Goal: Answer question/provide support

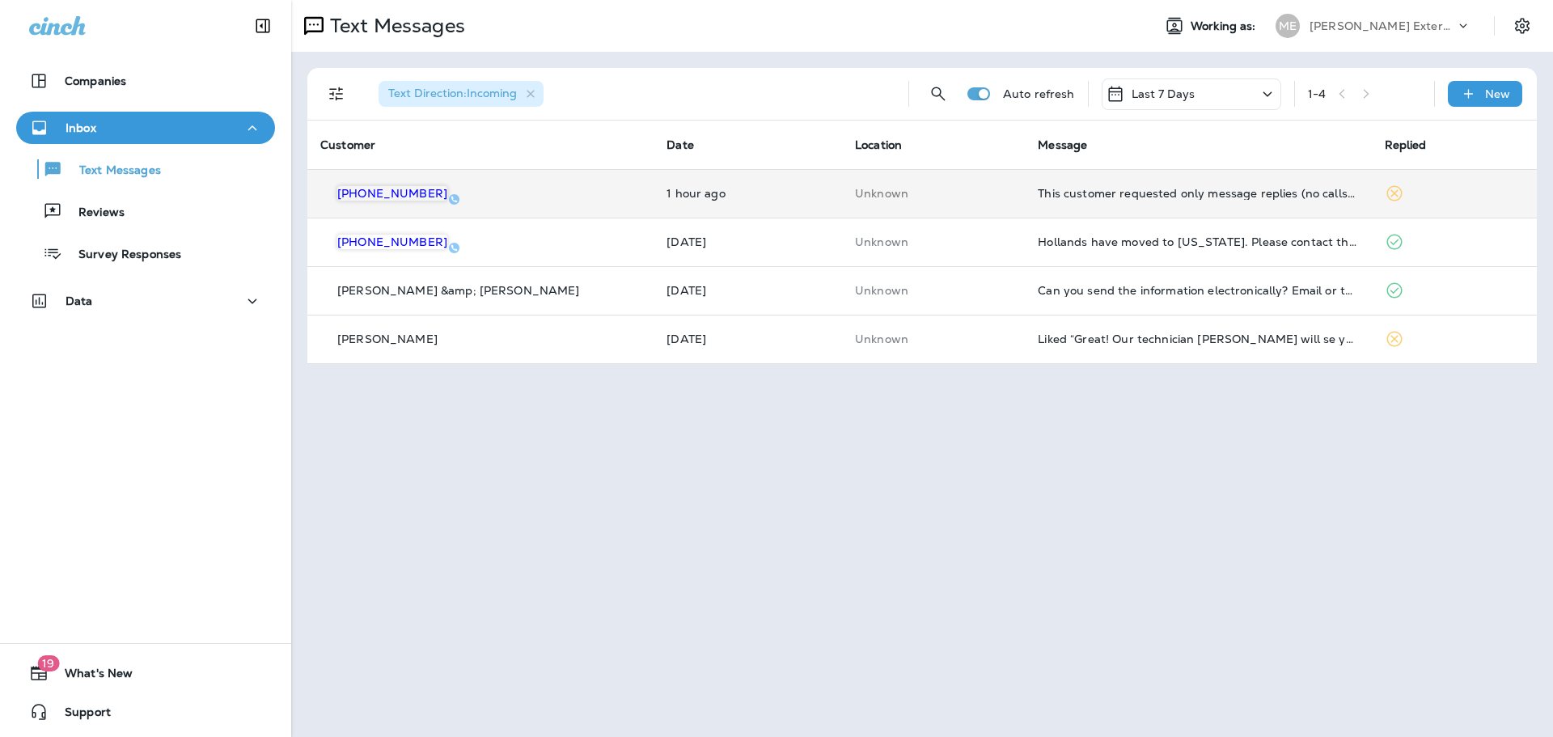
click at [969, 202] on td "Unknown" at bounding box center [933, 193] width 183 height 49
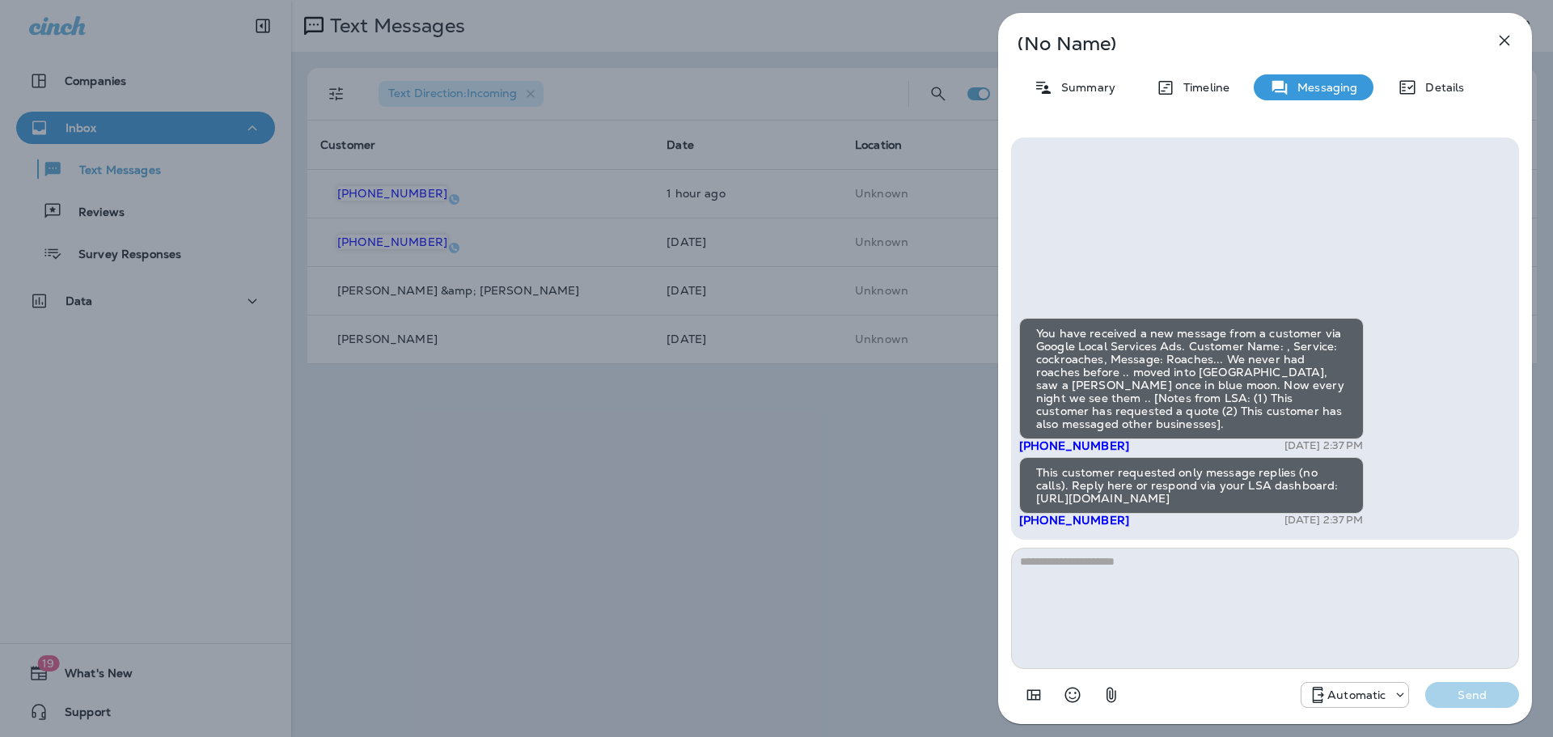
drag, startPoint x: 1236, startPoint y: 497, endPoint x: 1042, endPoint y: 506, distance: 194.4
click at [1027, 504] on div "This customer requested only message replies (no calls). Reply here or respond …" at bounding box center [1191, 485] width 345 height 57
copy div "https://g.co/homeservices/36ZBP"
click at [1216, 628] on textarea at bounding box center [1265, 608] width 508 height 121
